Goal: Task Accomplishment & Management: Manage account settings

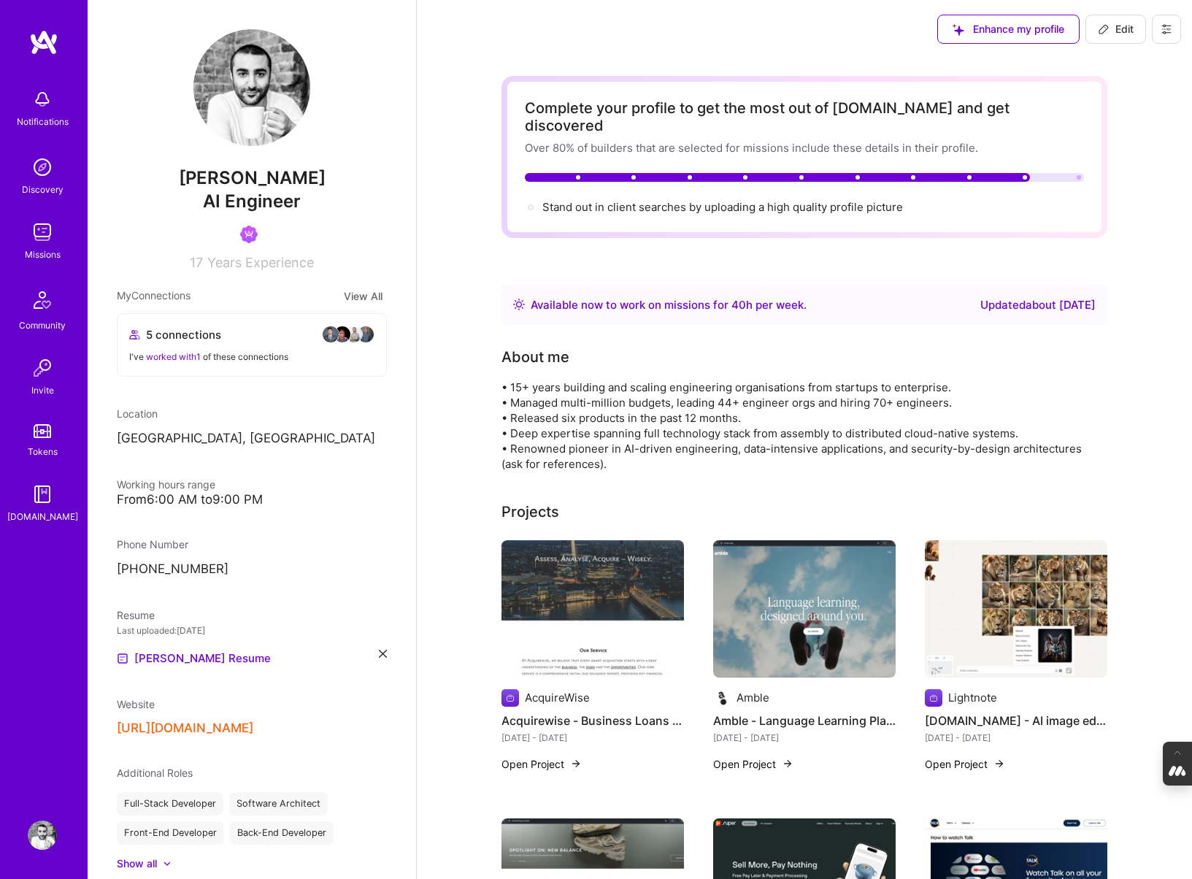
click at [1168, 34] on icon at bounding box center [1167, 29] width 12 height 12
click at [1117, 129] on button "Log Out" at bounding box center [1127, 136] width 110 height 37
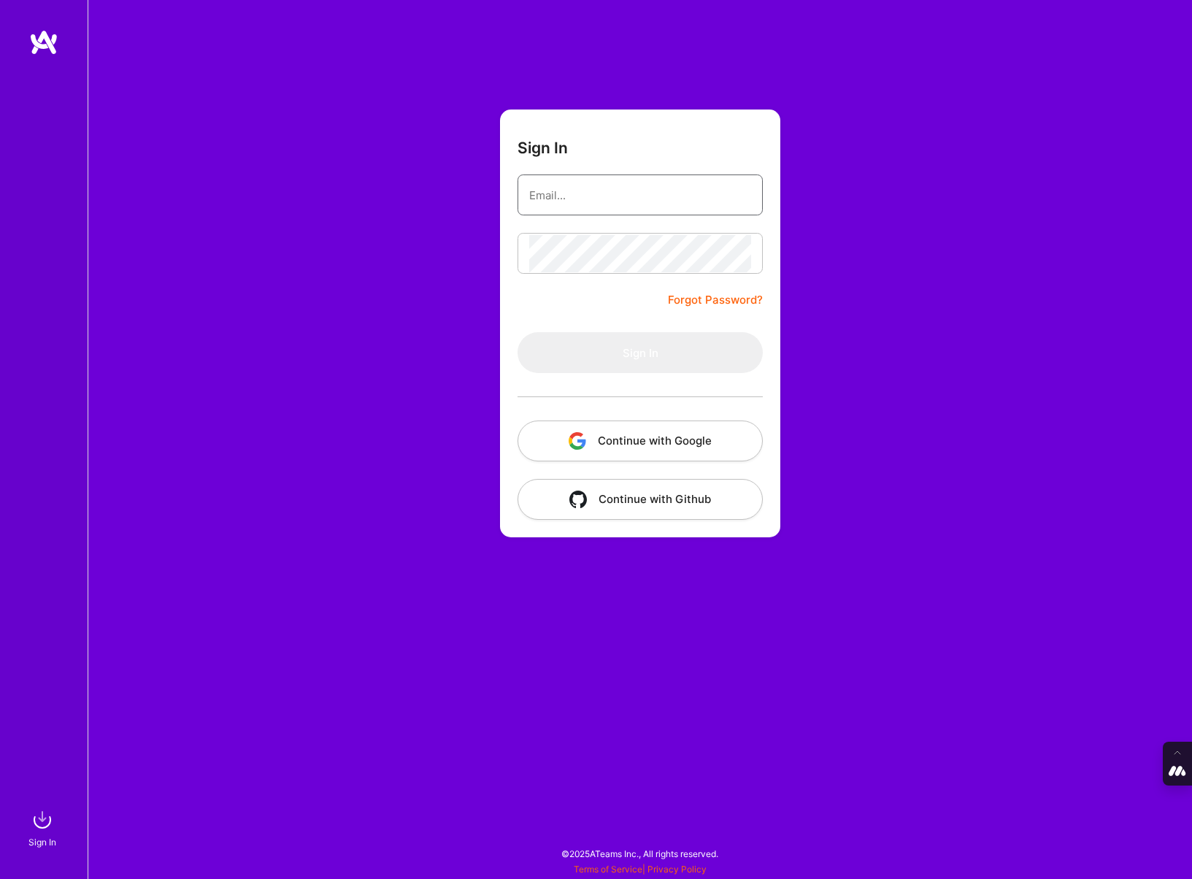
click at [557, 177] on input "email" at bounding box center [640, 195] width 222 height 37
type input "tanya@a.team"
click at [648, 451] on button "Continue with Google" at bounding box center [640, 441] width 245 height 41
